Goal: Submit feedback/report problem

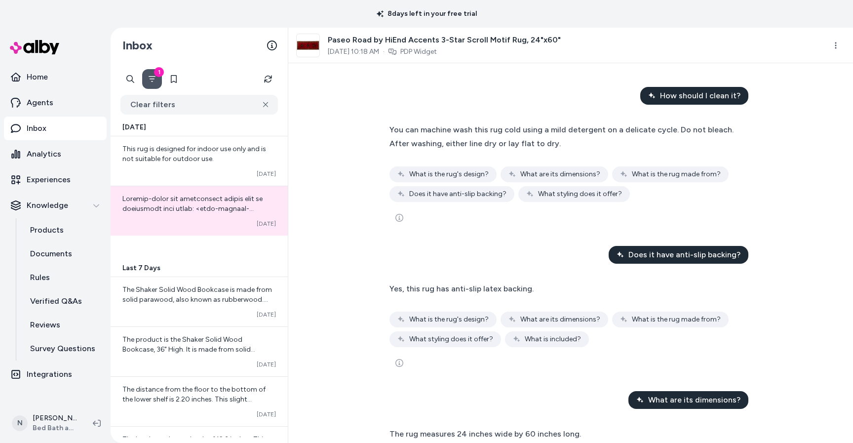
scroll to position [890, 0]
